Goal: Transaction & Acquisition: Purchase product/service

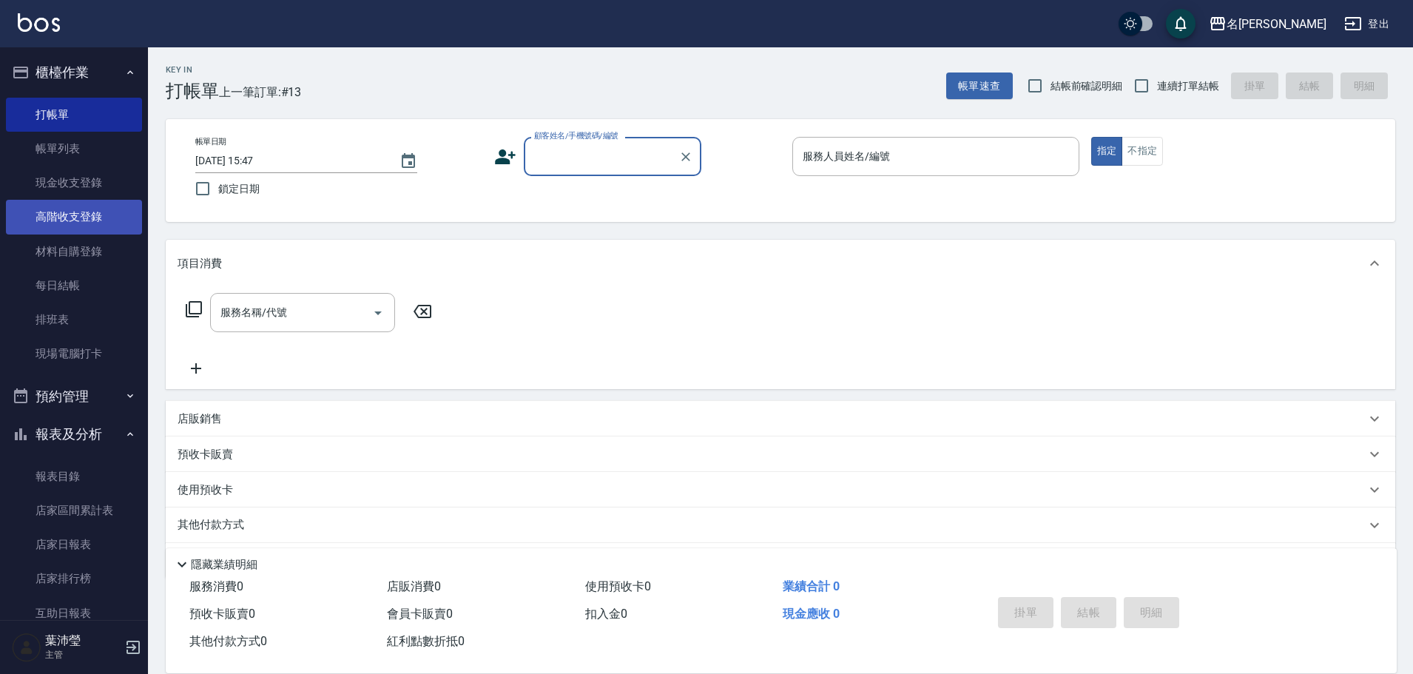
click at [95, 218] on link "高階收支登錄" at bounding box center [74, 217] width 136 height 34
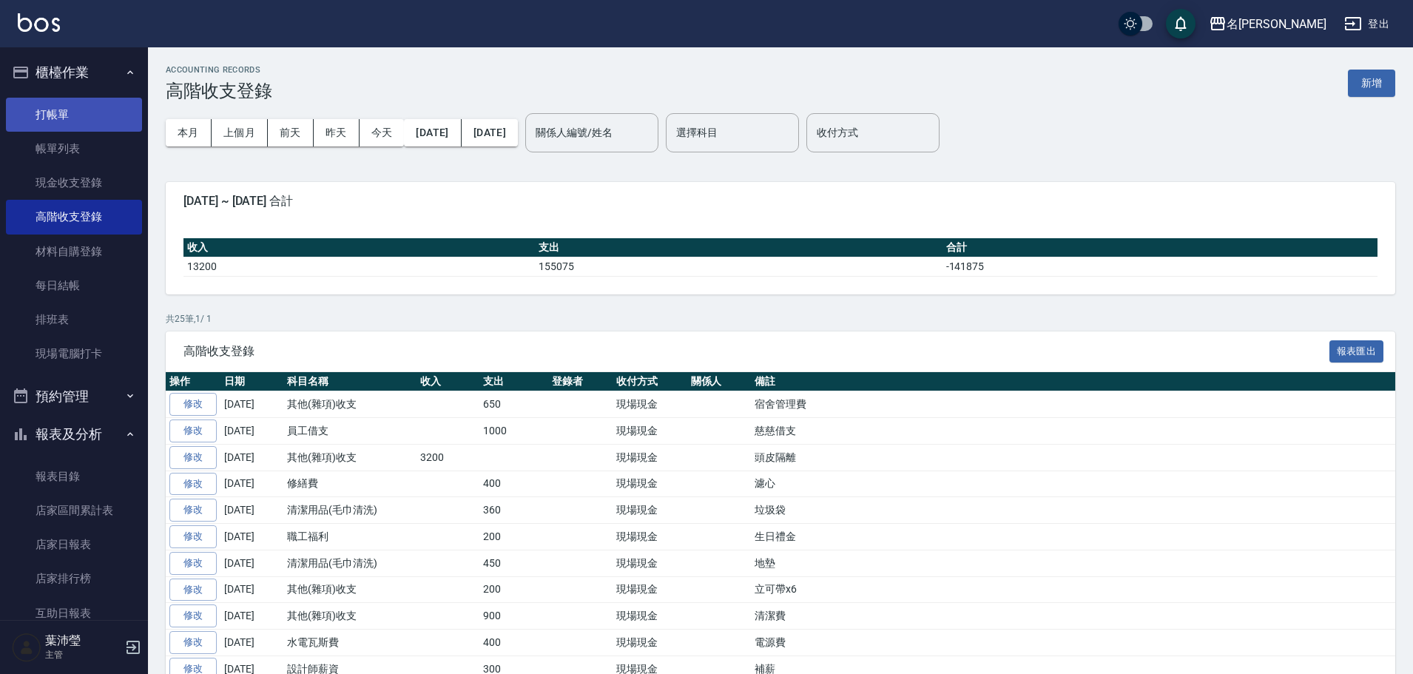
click at [74, 120] on link "打帳單" at bounding box center [74, 115] width 136 height 34
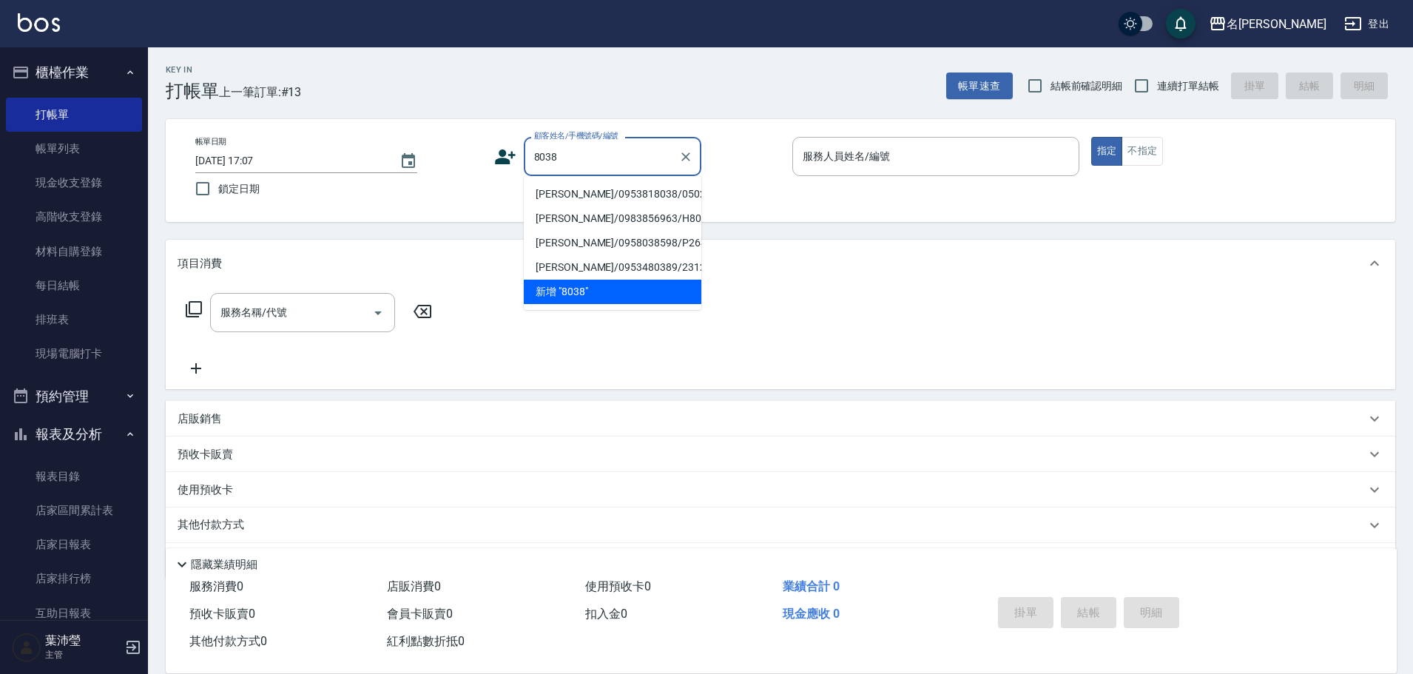
click at [617, 195] on li "[PERSON_NAME]/0953818038/0502" at bounding box center [613, 194] width 178 height 24
type input "[PERSON_NAME]/0953818038/0502"
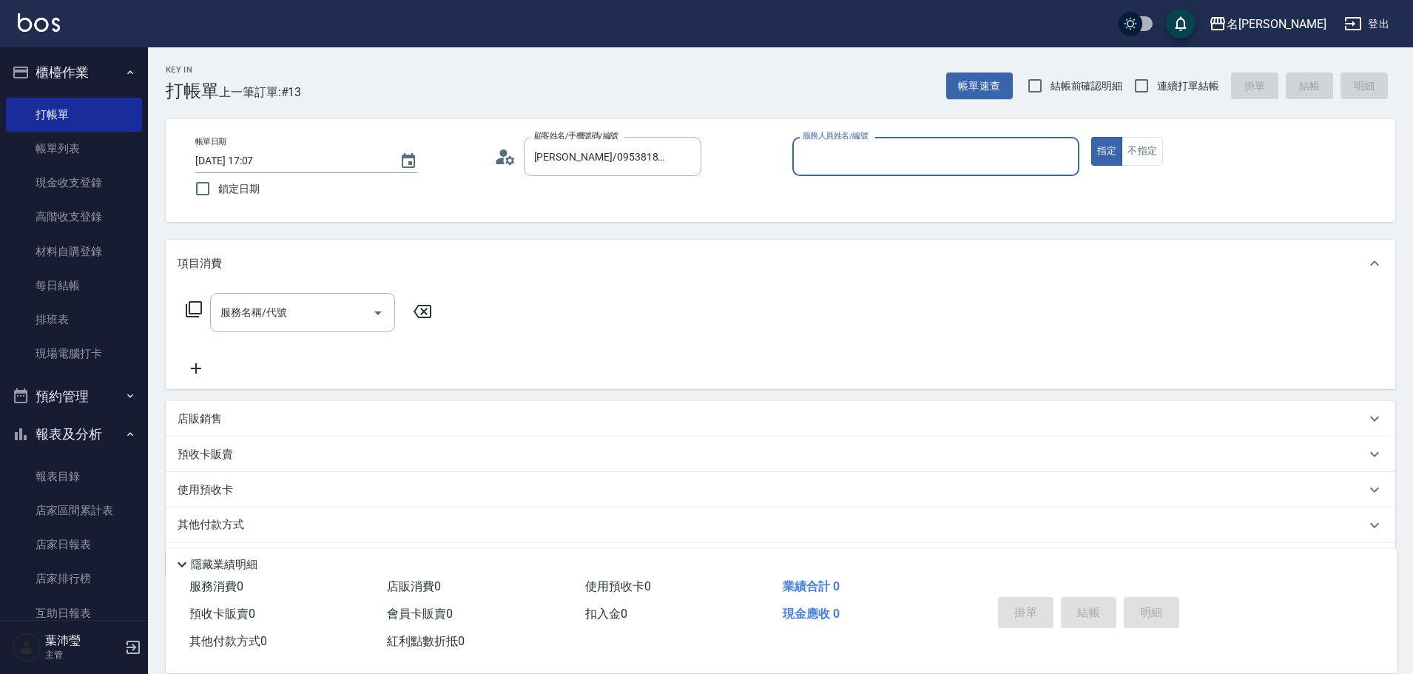
type input "敏卉-2"
click at [600, 134] on label "顧客姓名/手機號碼/編號" at bounding box center [576, 135] width 84 height 11
click at [600, 144] on input "[PERSON_NAME]/0953818038/0502" at bounding box center [602, 157] width 142 height 26
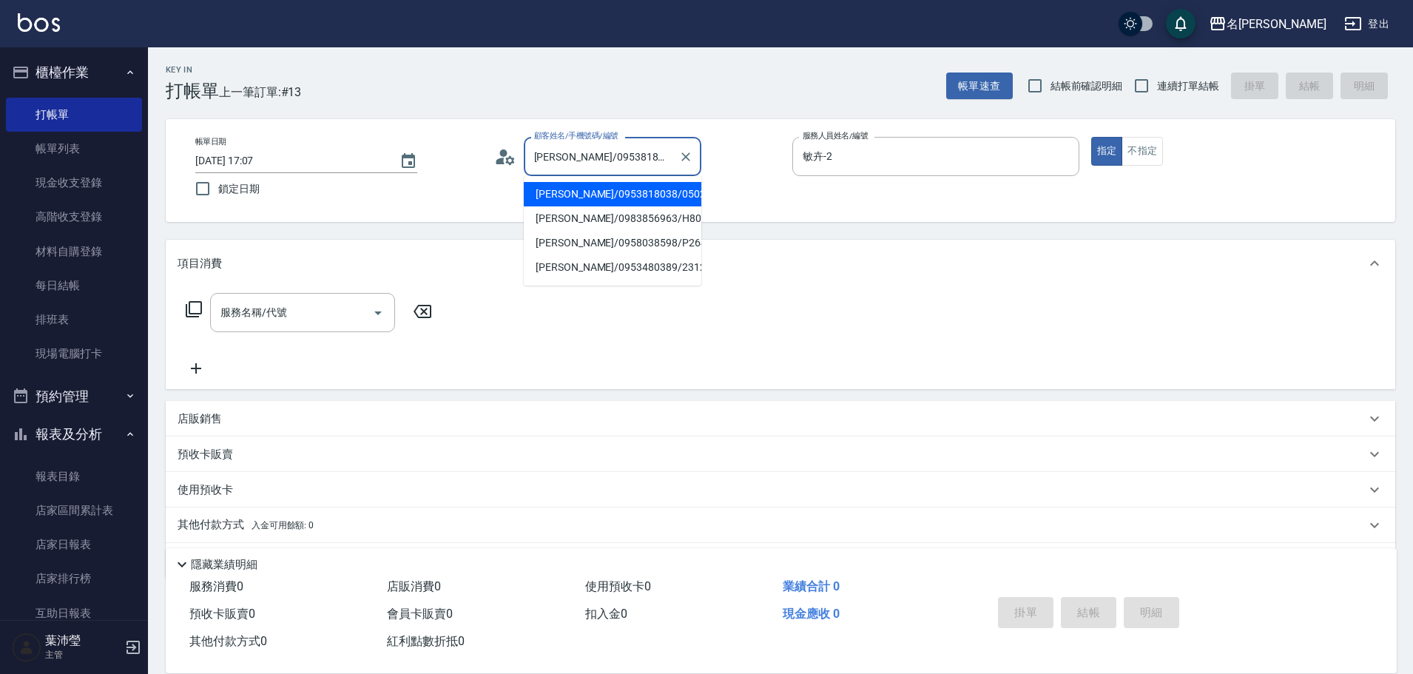
click at [598, 156] on input "[PERSON_NAME]/0953818038/0502" at bounding box center [602, 157] width 142 height 26
click at [602, 218] on li "[PERSON_NAME]/0983856963/H8038" at bounding box center [613, 218] width 178 height 24
type input "[PERSON_NAME]/0983856963/H8038"
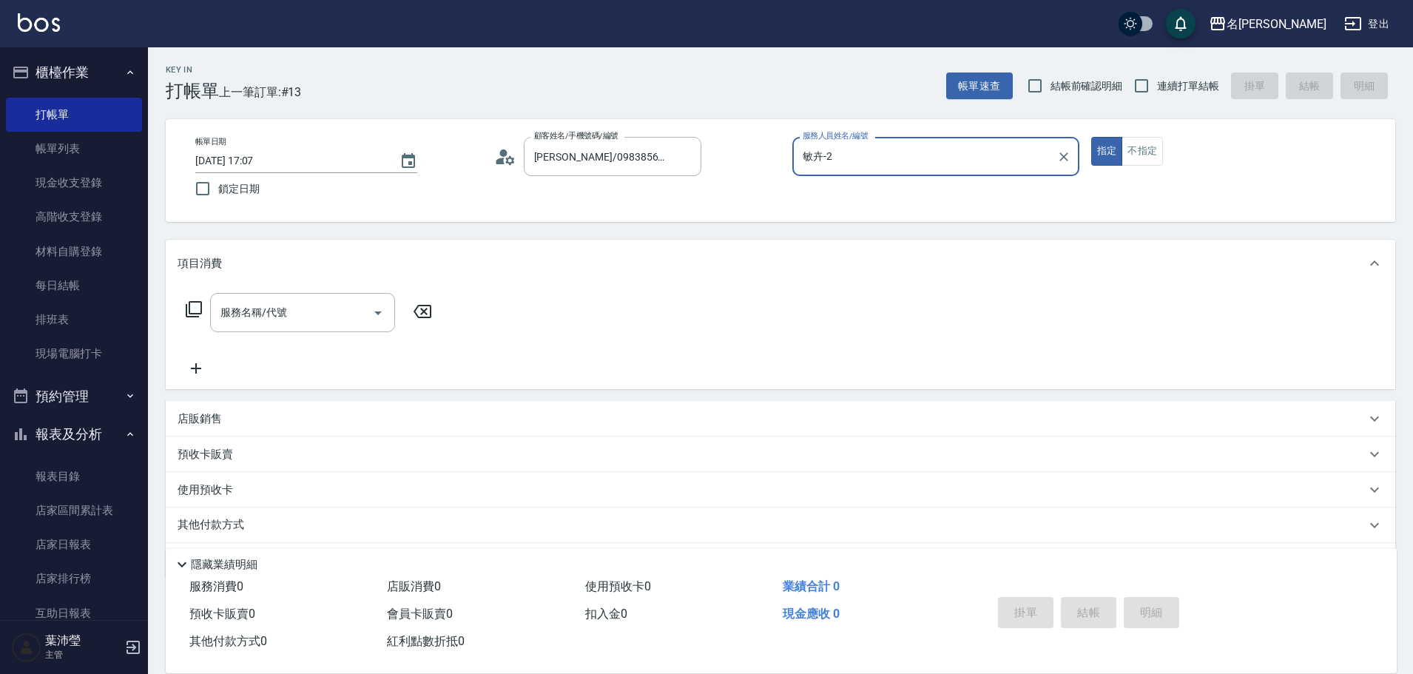
type input "Emma-8"
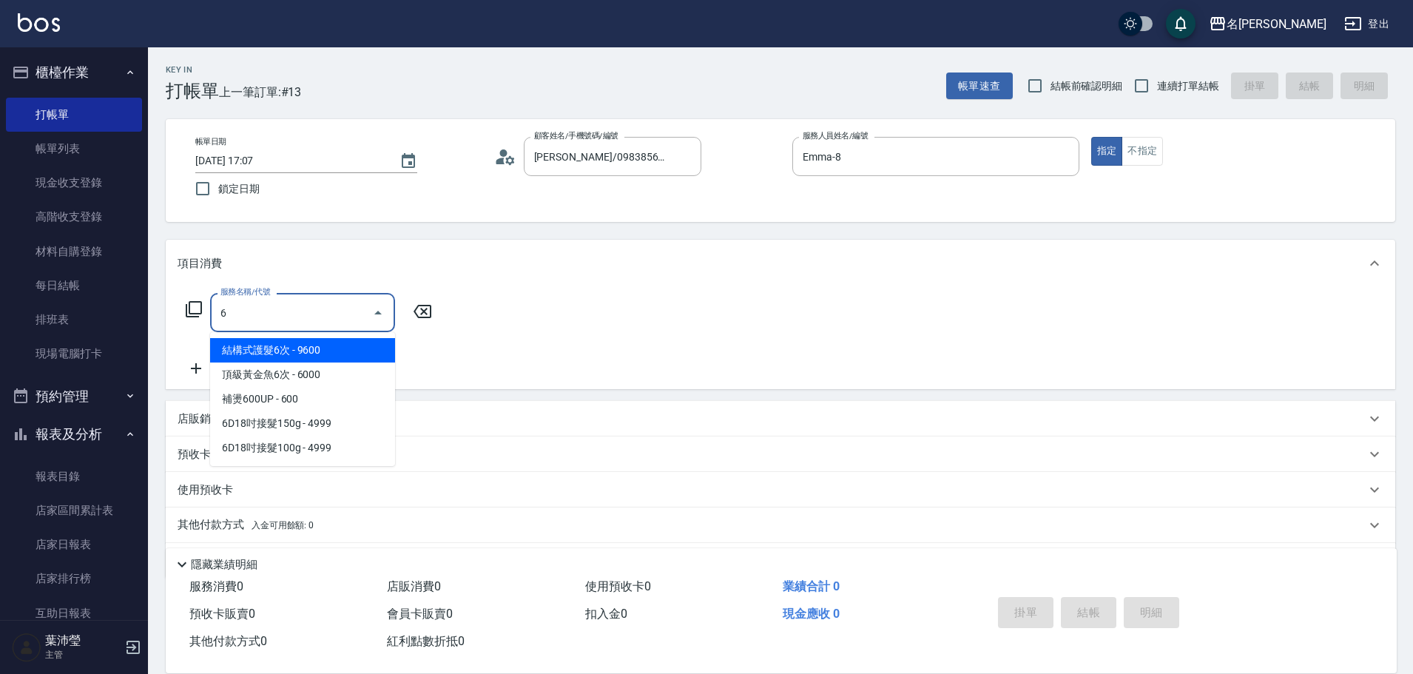
click at [329, 305] on input "6" at bounding box center [291, 313] width 149 height 26
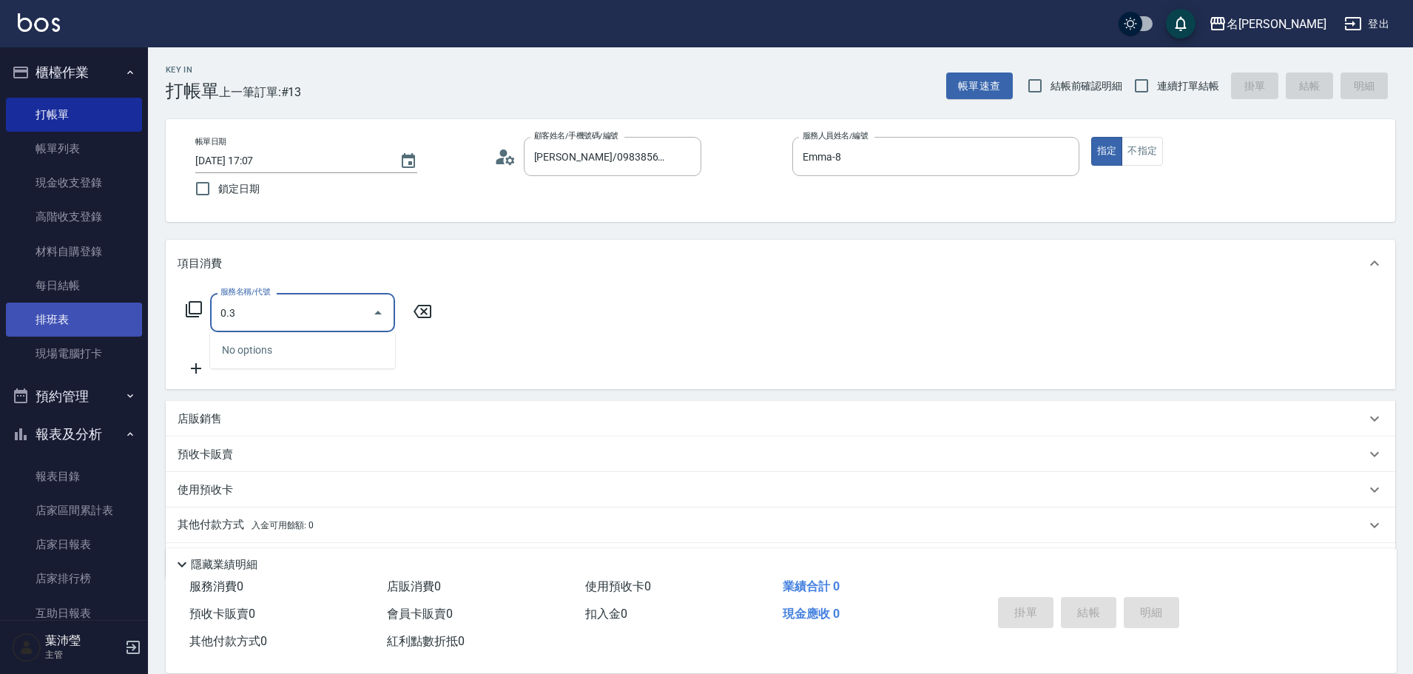
drag, startPoint x: 330, startPoint y: 306, endPoint x: 127, endPoint y: 329, distance: 204.8
click at [127, 329] on div "名留龍江 登出 櫃檯作業 打帳單 帳單列表 現金收支登錄 高階收支登錄 材料自購登錄 每日結帳 排班表 現場電腦打卡 預約管理 預約管理 單日預約紀錄 單週預…" at bounding box center [706, 360] width 1413 height 721
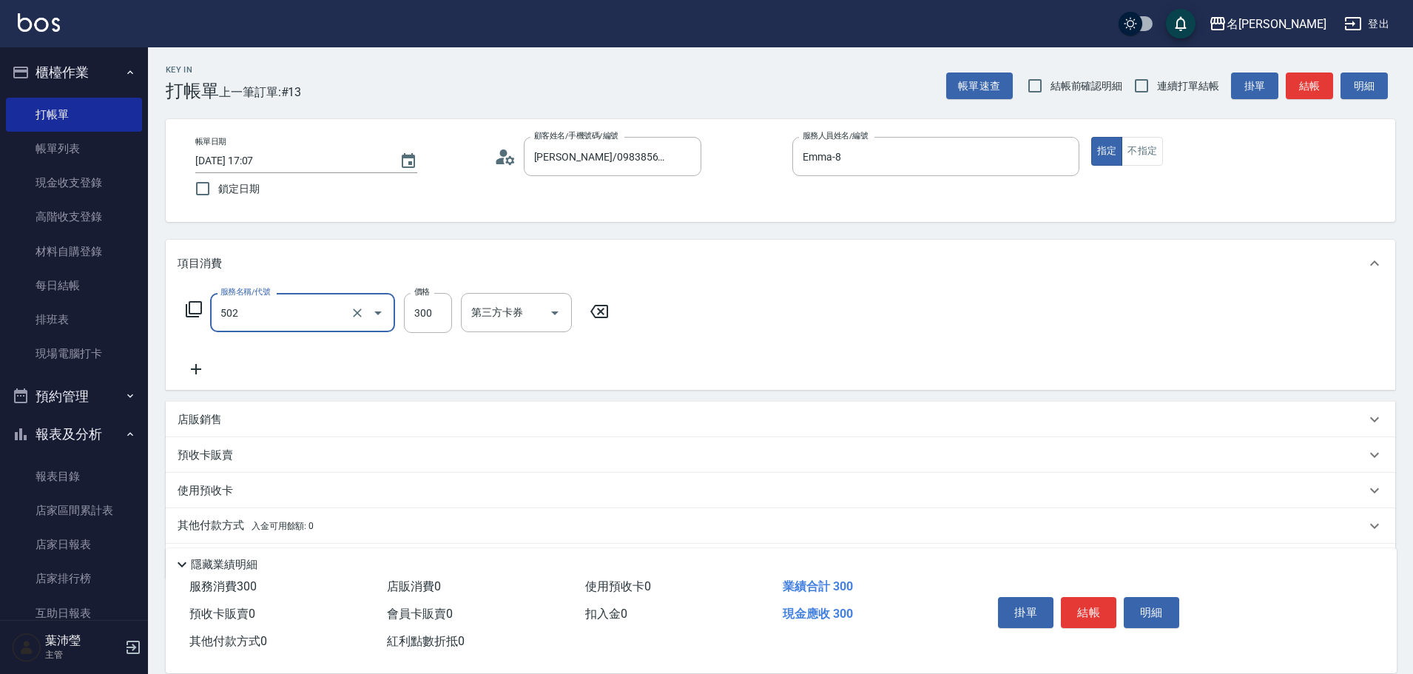
type input "洗髮(502)"
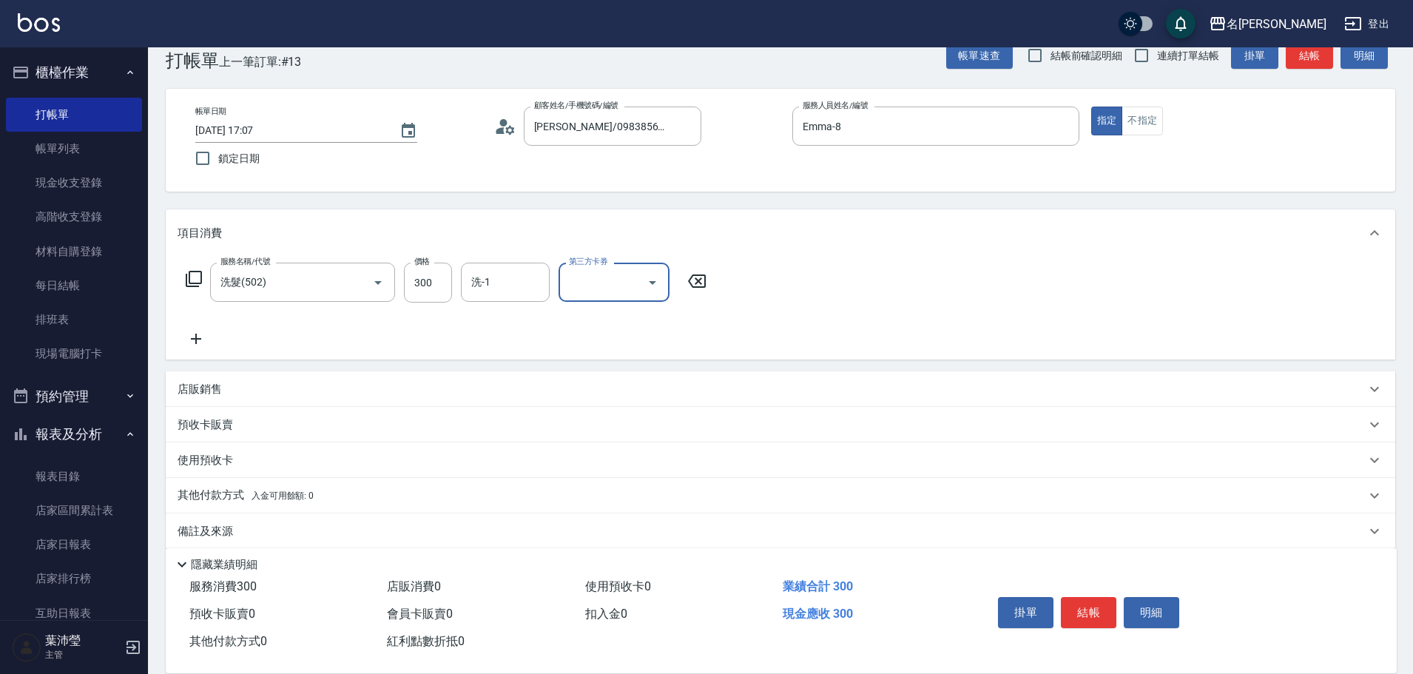
scroll to position [47, 0]
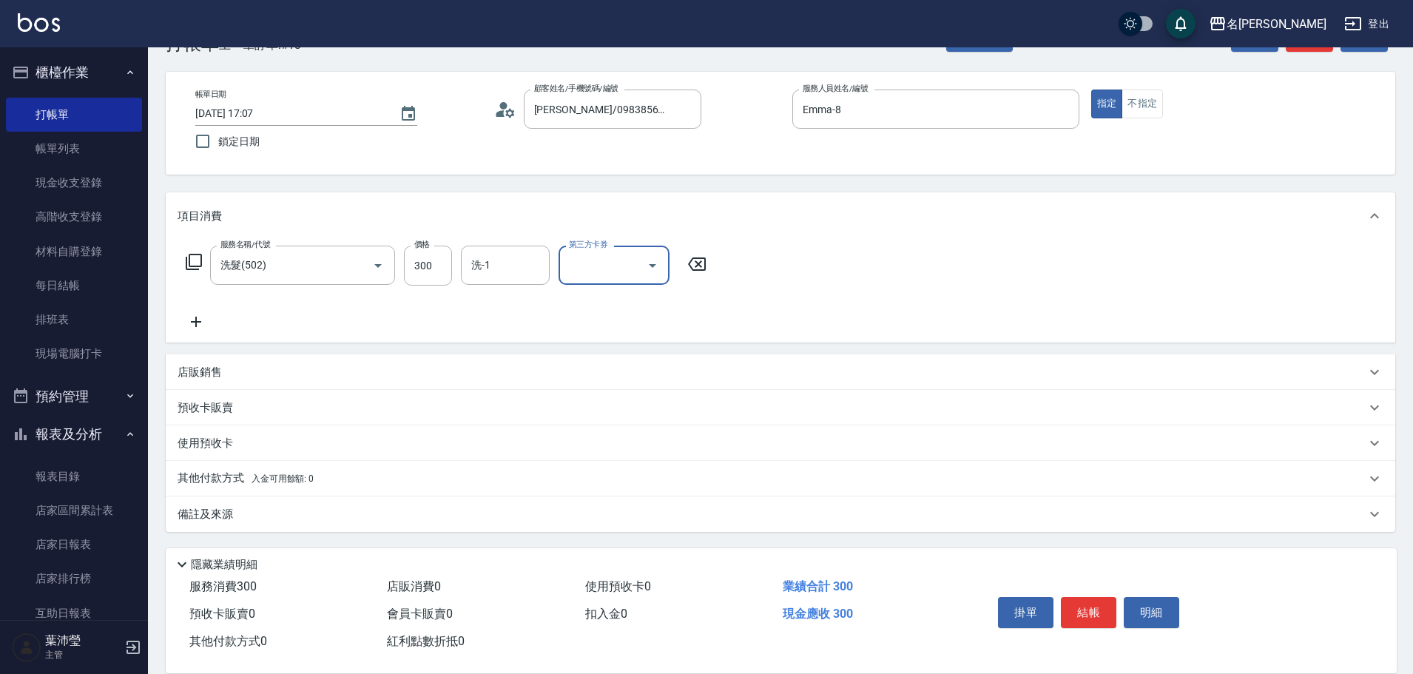
click at [266, 366] on div "店販銷售" at bounding box center [772, 373] width 1188 height 16
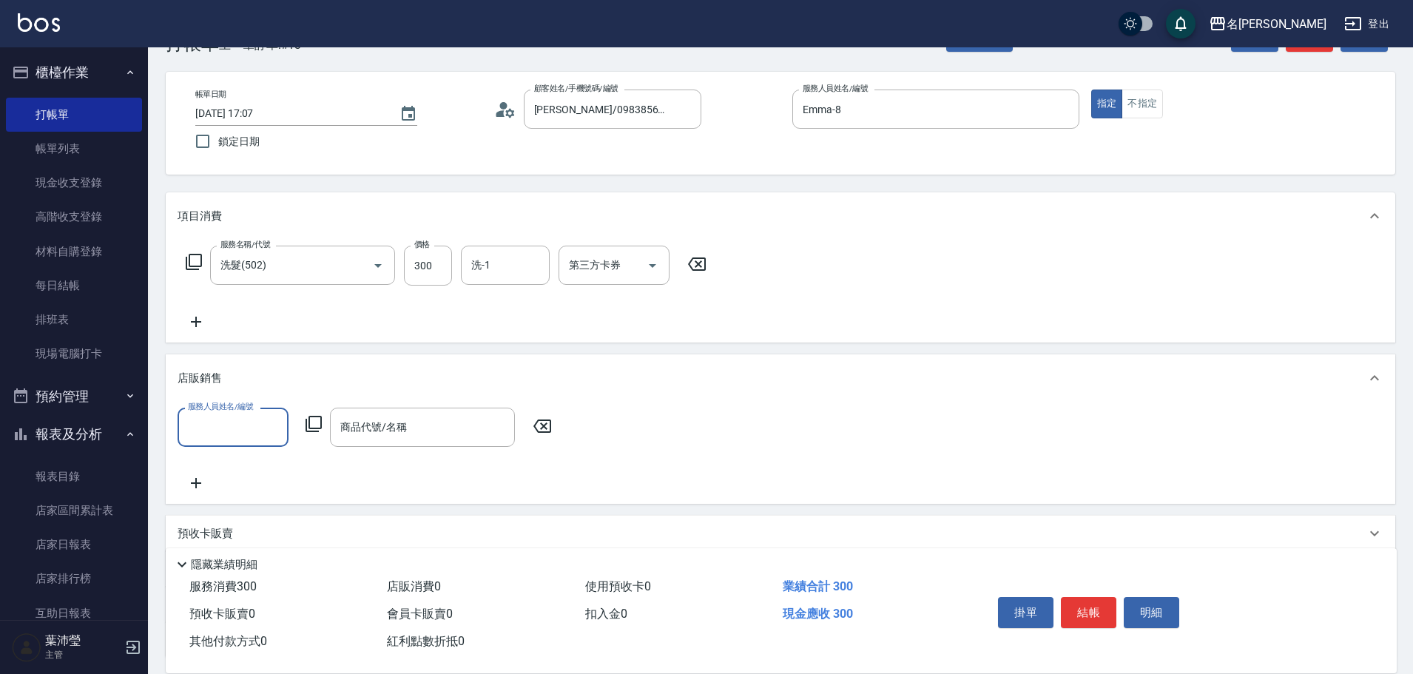
scroll to position [1, 0]
type input "Emma-8"
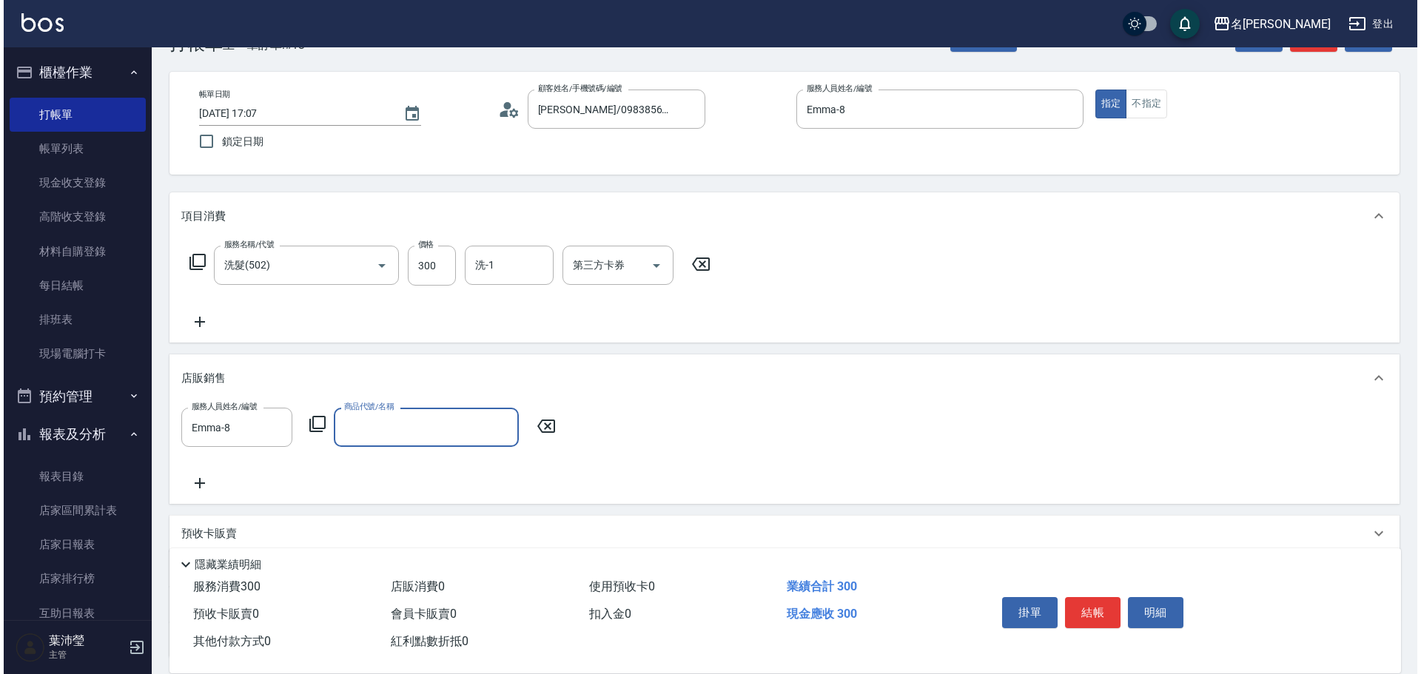
scroll to position [0, 0]
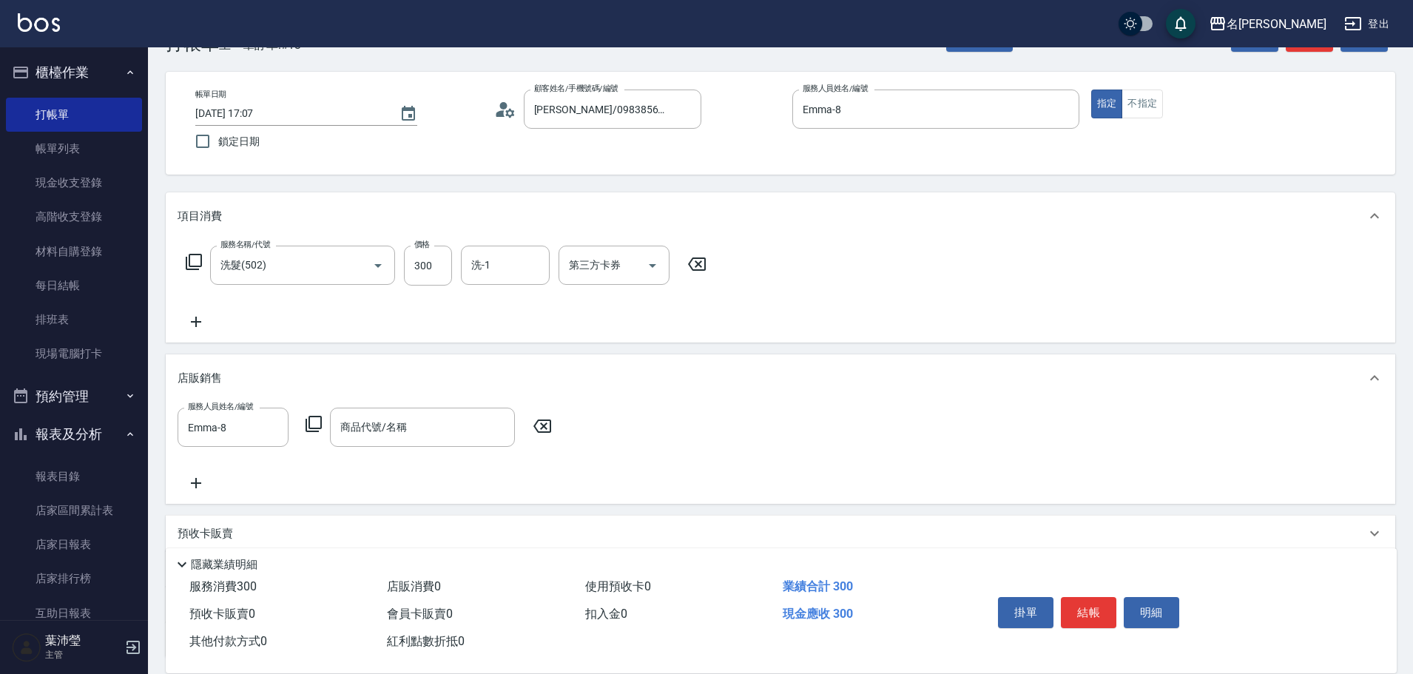
click at [311, 423] on icon at bounding box center [314, 424] width 18 height 18
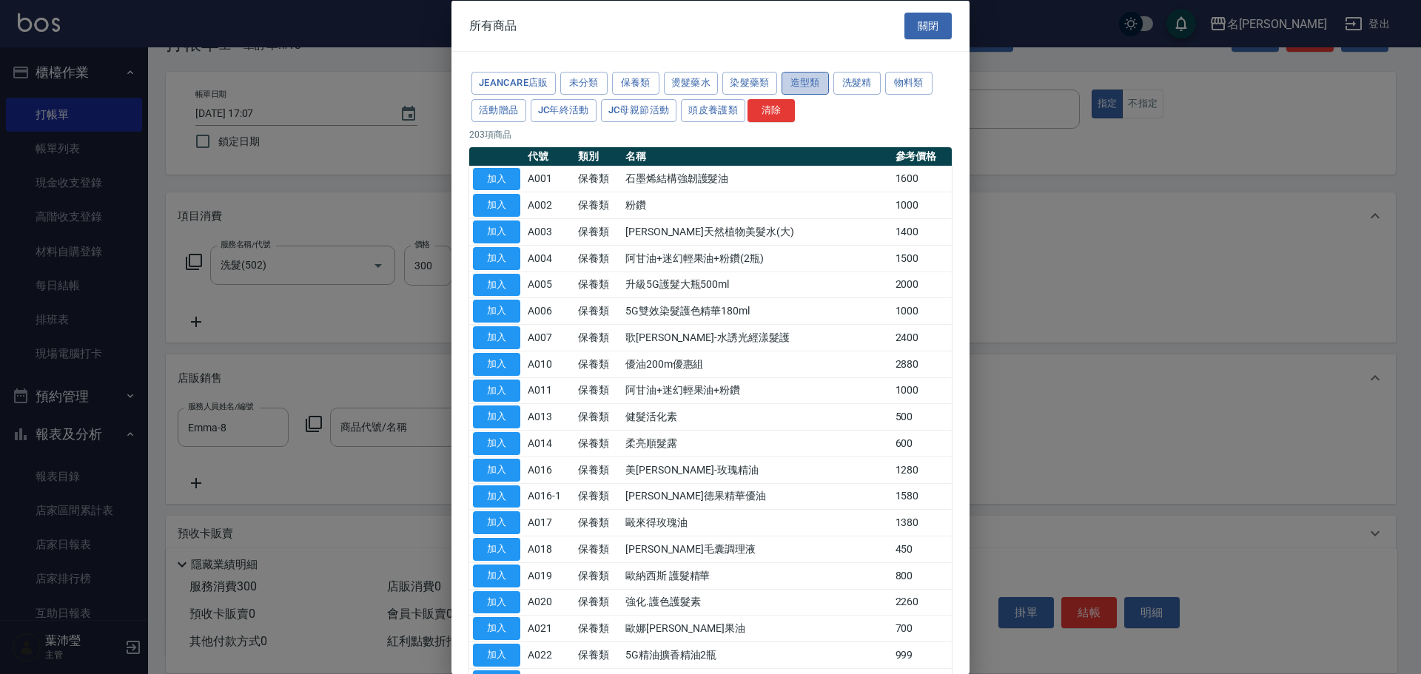
click at [785, 87] on button "造型類" at bounding box center [804, 83] width 47 height 23
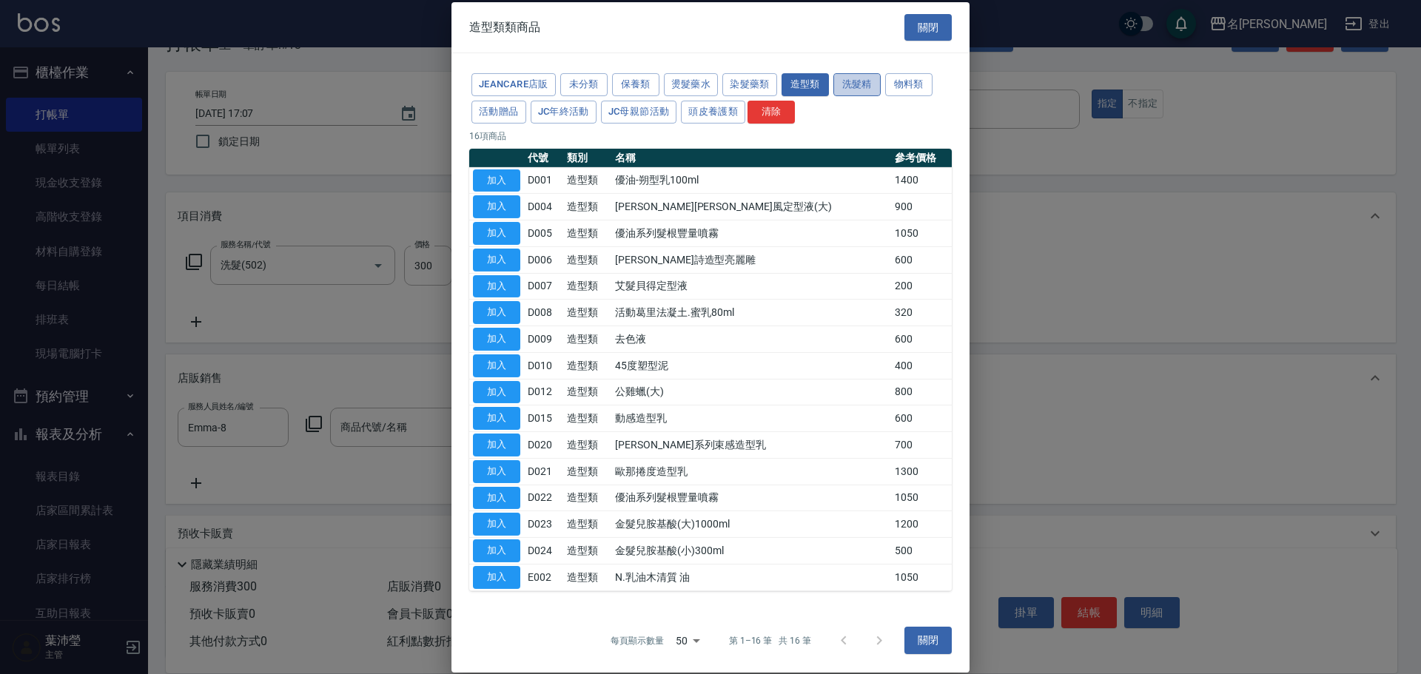
click at [841, 86] on button "洗髮精" at bounding box center [856, 84] width 47 height 23
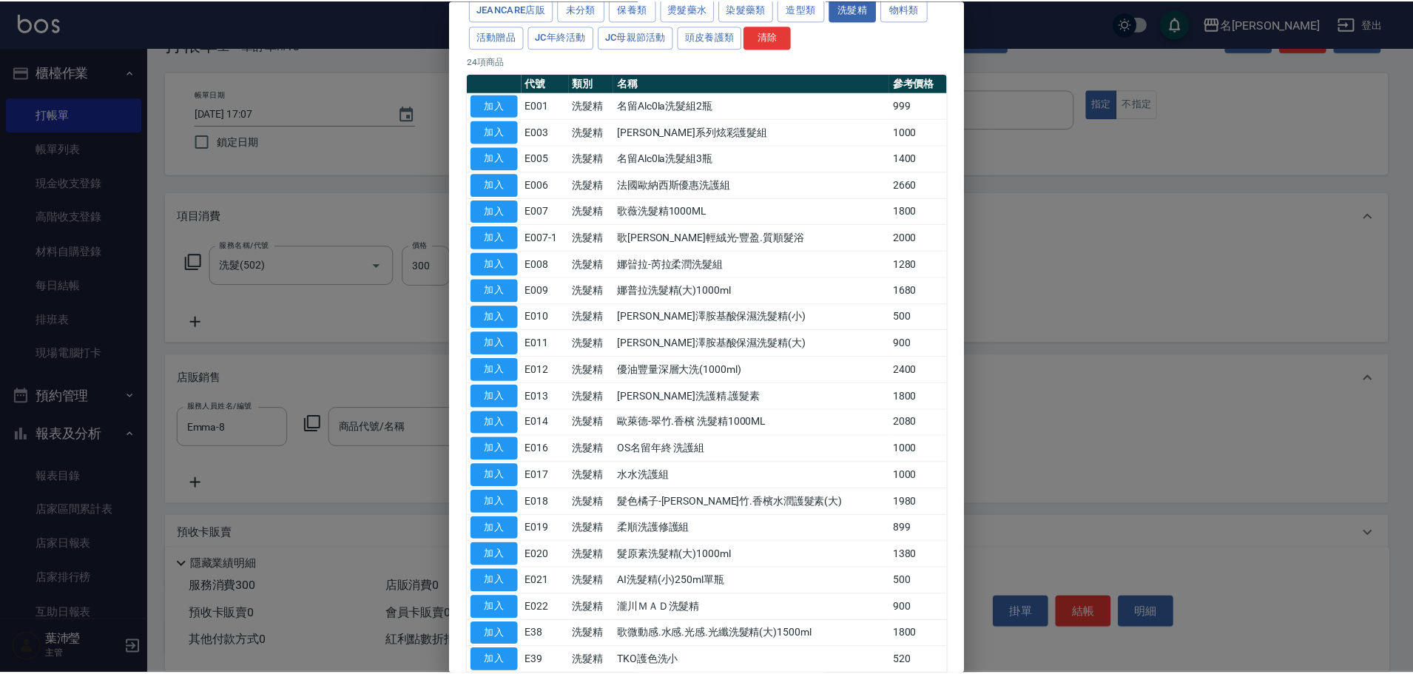
scroll to position [74, 0]
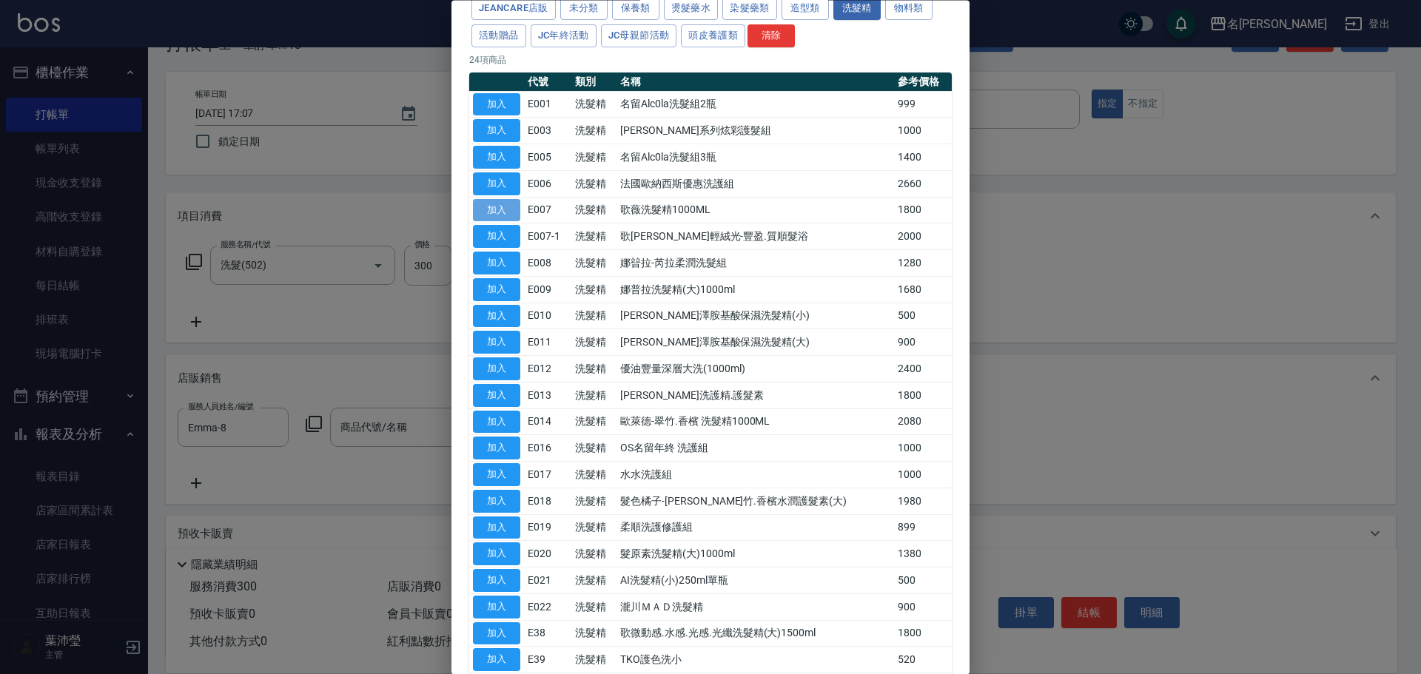
click at [501, 212] on button "加入" at bounding box center [496, 210] width 47 height 23
type input "歌薇洗髮精1000ML"
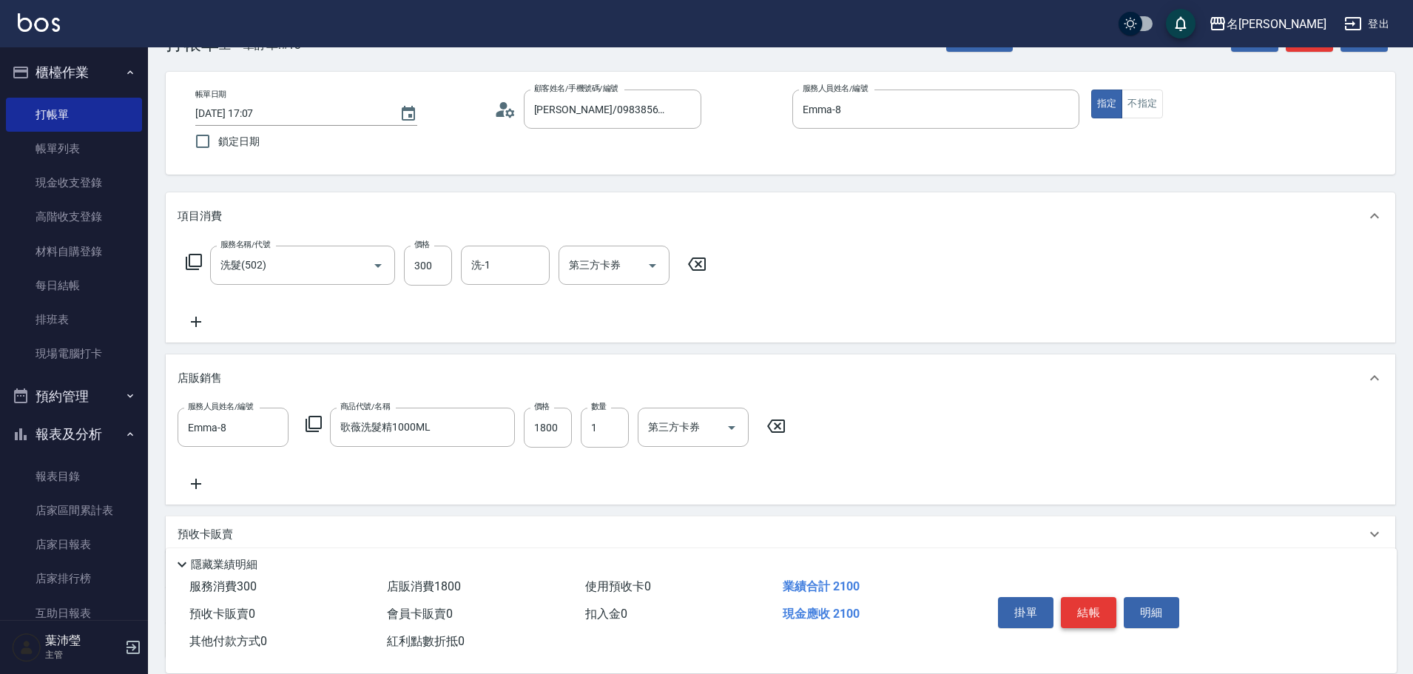
click at [1080, 598] on button "結帳" at bounding box center [1089, 612] width 56 height 31
